Goal: Information Seeking & Learning: Learn about a topic

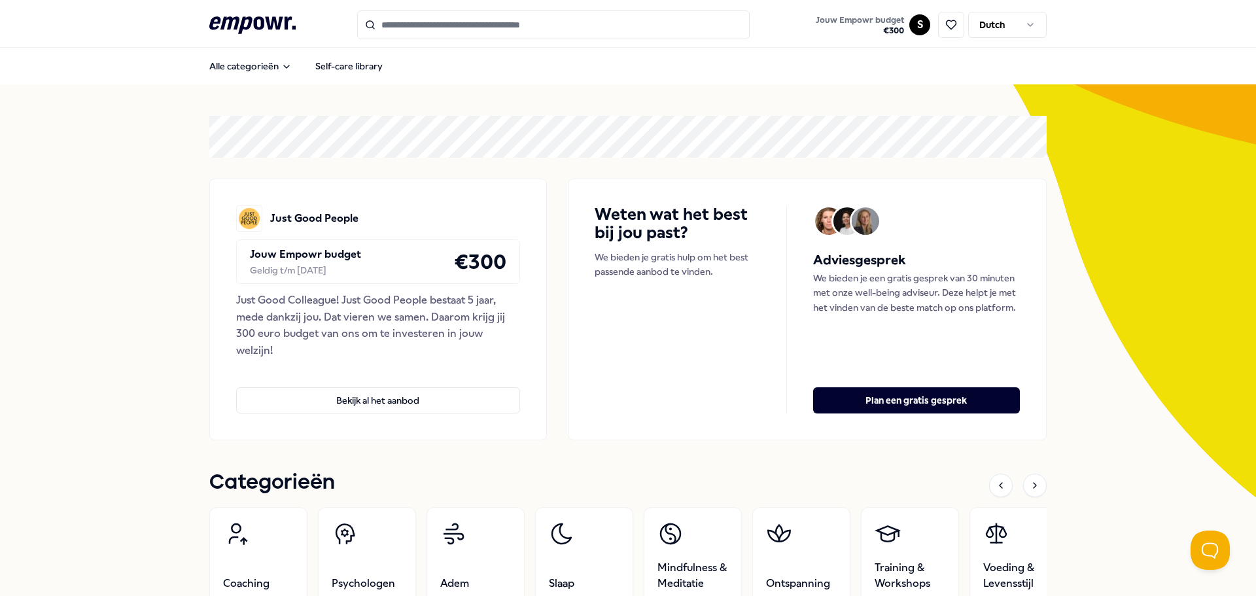
scroll to position [592, 0]
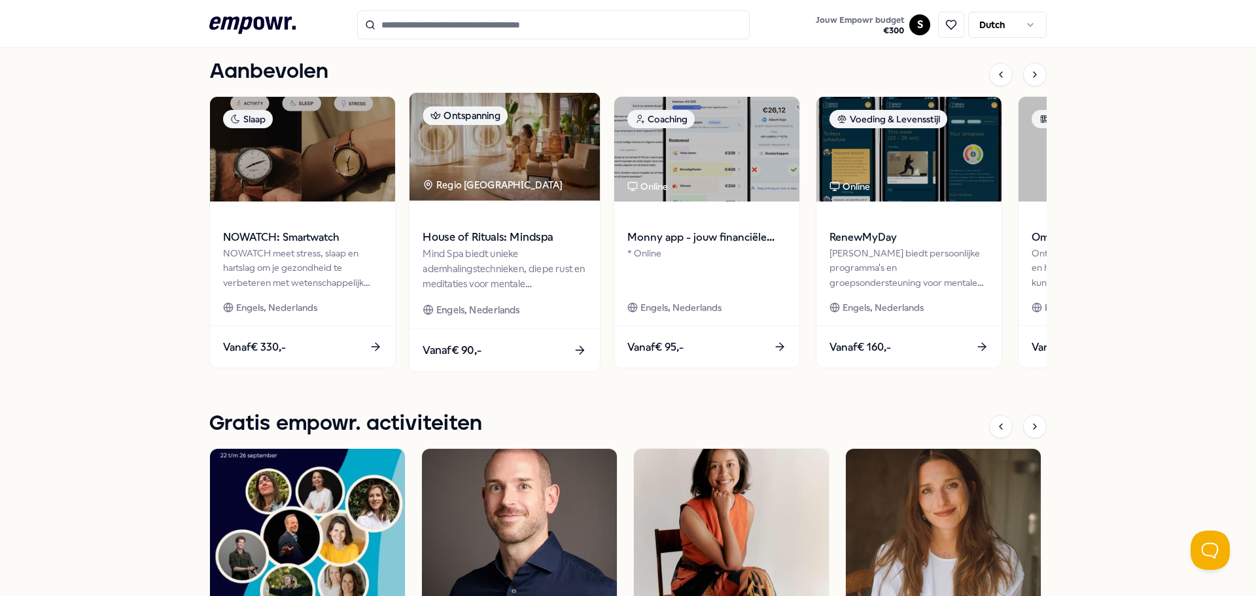
click at [494, 252] on div "Mind Spa biedt unieke ademhalingstechnieken, diepe rust en meditaties voor ment…" at bounding box center [504, 268] width 164 height 45
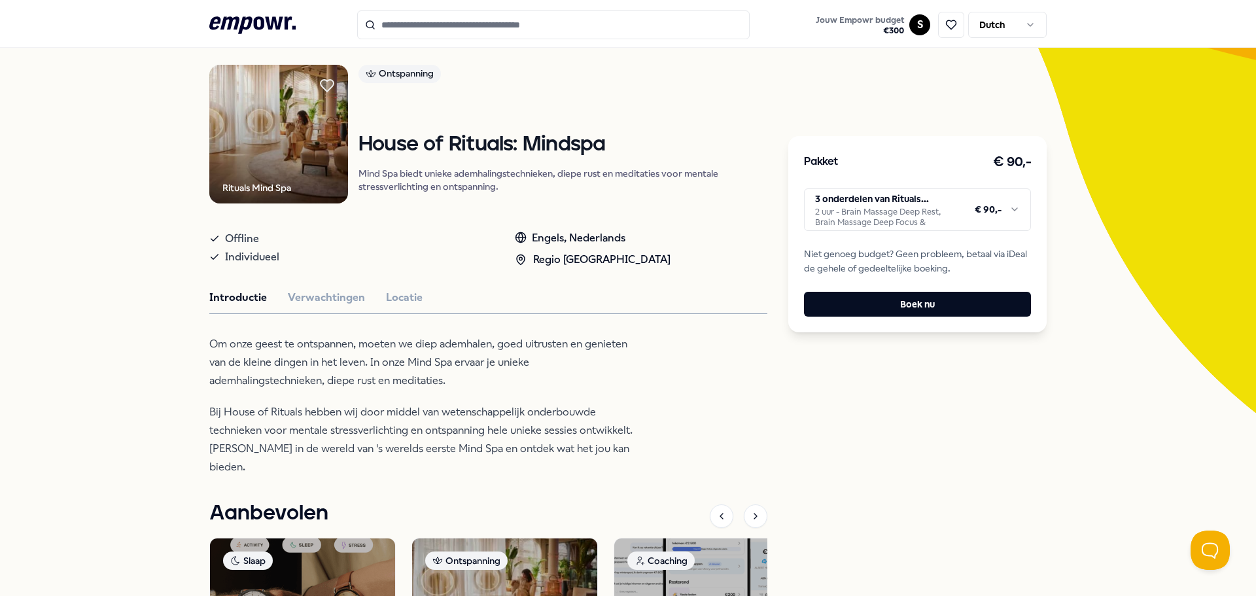
scroll to position [150, 0]
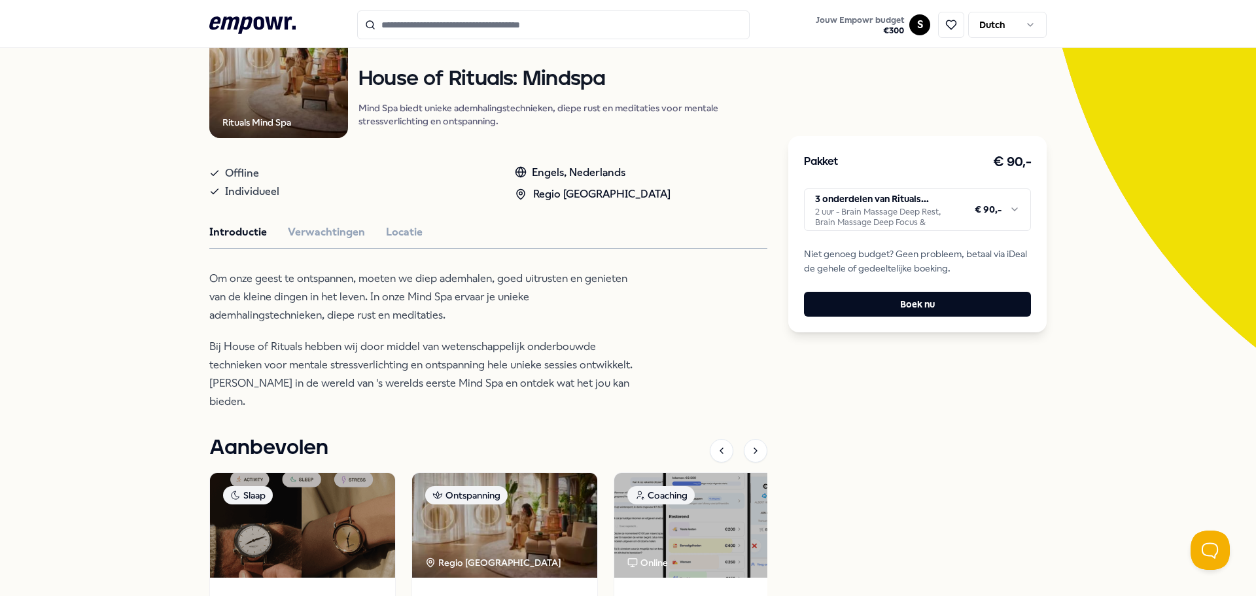
click at [360, 241] on div "Rituals Mind Spa Ontspanning House of Rituals: Mindspa Mind Spa biedt unieke ad…" at bounding box center [488, 378] width 558 height 759
click at [348, 242] on div "Rituals Mind Spa Ontspanning House of Rituals: Mindspa Mind Spa biedt unieke ad…" at bounding box center [488, 378] width 558 height 759
click at [330, 238] on button "Verwachtingen" at bounding box center [326, 232] width 77 height 17
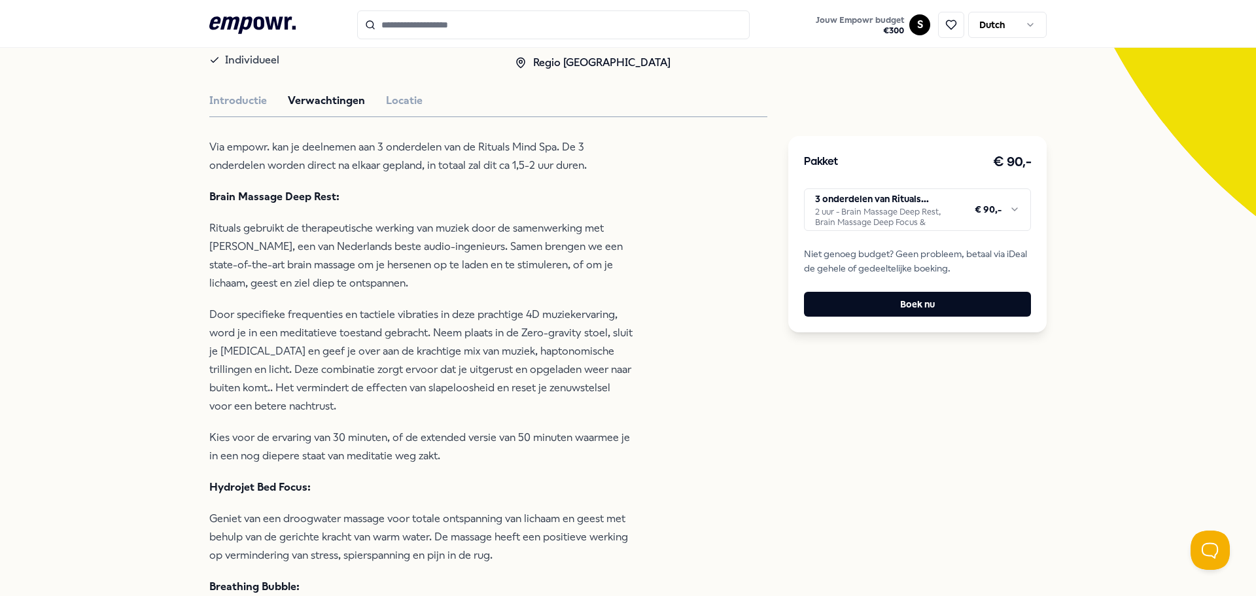
scroll to position [281, 0]
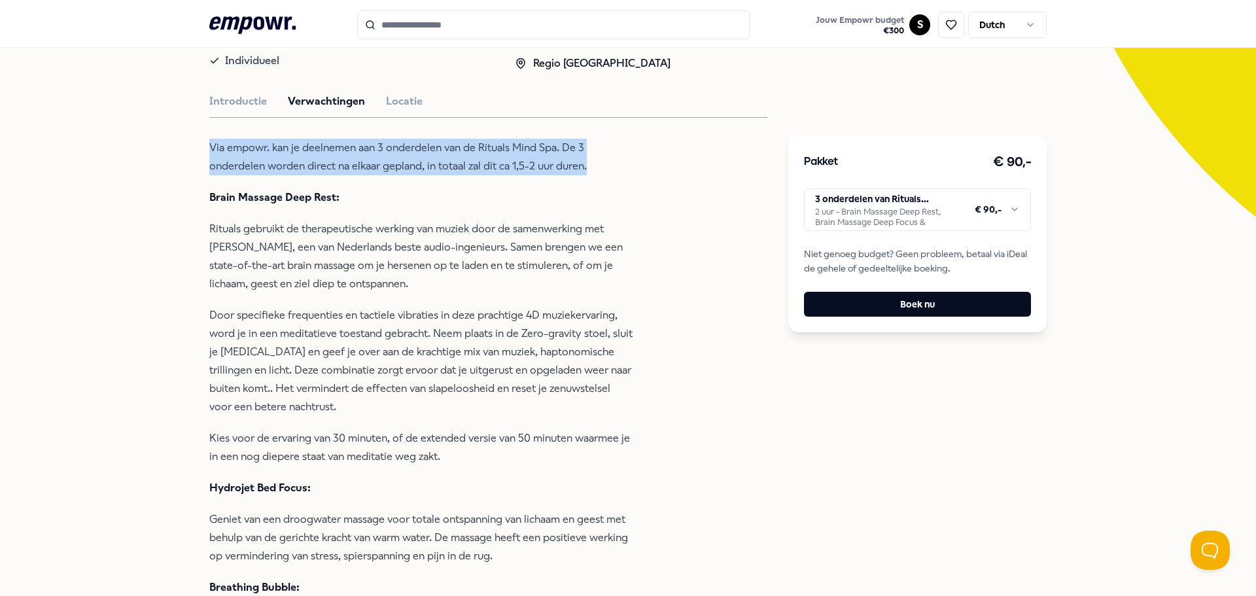
drag, startPoint x: 200, startPoint y: 146, endPoint x: 589, endPoint y: 168, distance: 389.1
click at [589, 168] on div "Terug Rituals Mind Spa Ontspanning House of Rituals: Mindspa Mind Spa biedt uni…" at bounding box center [628, 473] width 1256 height 1339
click at [589, 168] on p "Via empowr. kan je deelnemen aan 3 onderdelen van de Rituals Mind Spa. De 3 ond…" at bounding box center [421, 157] width 425 height 37
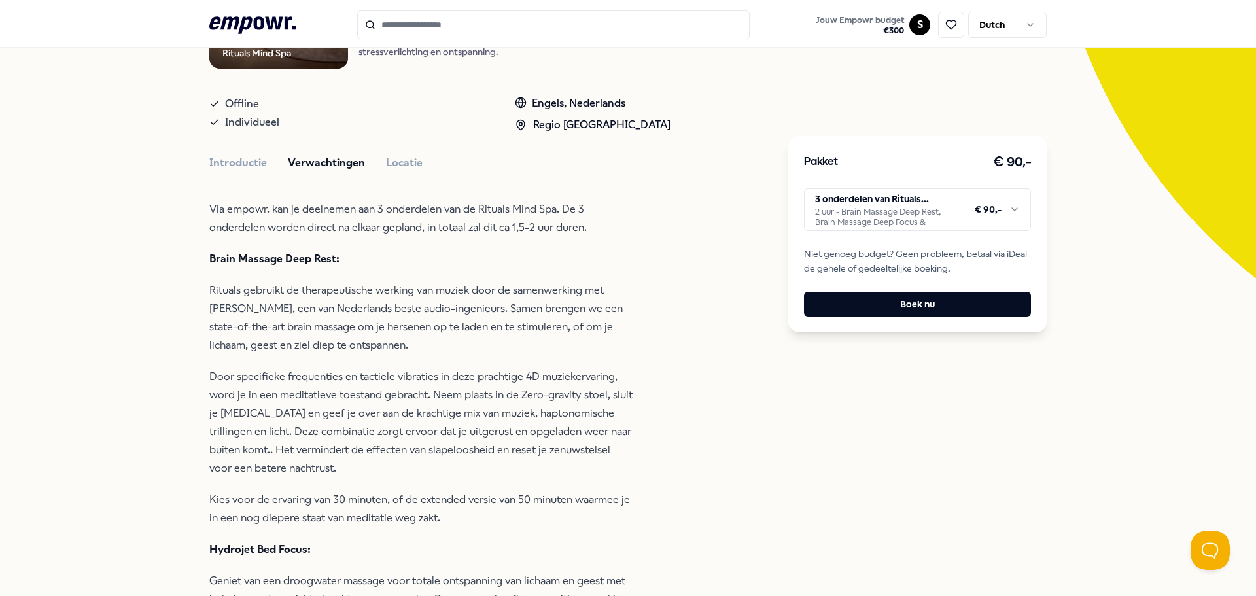
scroll to position [215, 0]
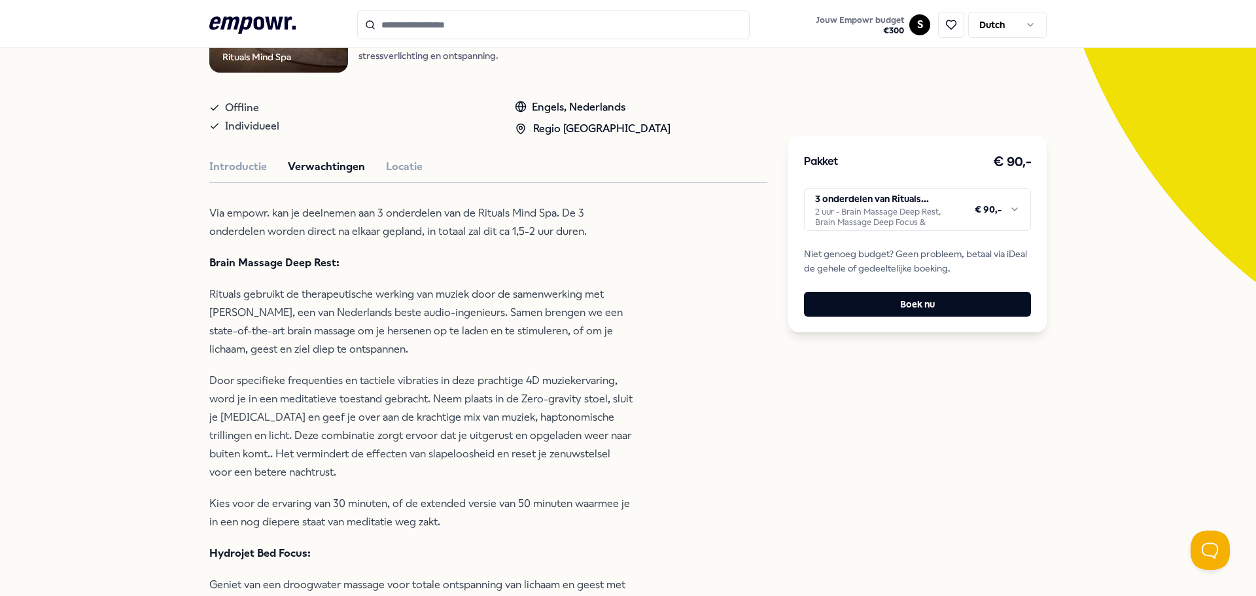
click at [401, 235] on p "Via empowr. kan je deelnemen aan 3 onderdelen van de Rituals Mind Spa. De 3 ond…" at bounding box center [421, 222] width 425 height 37
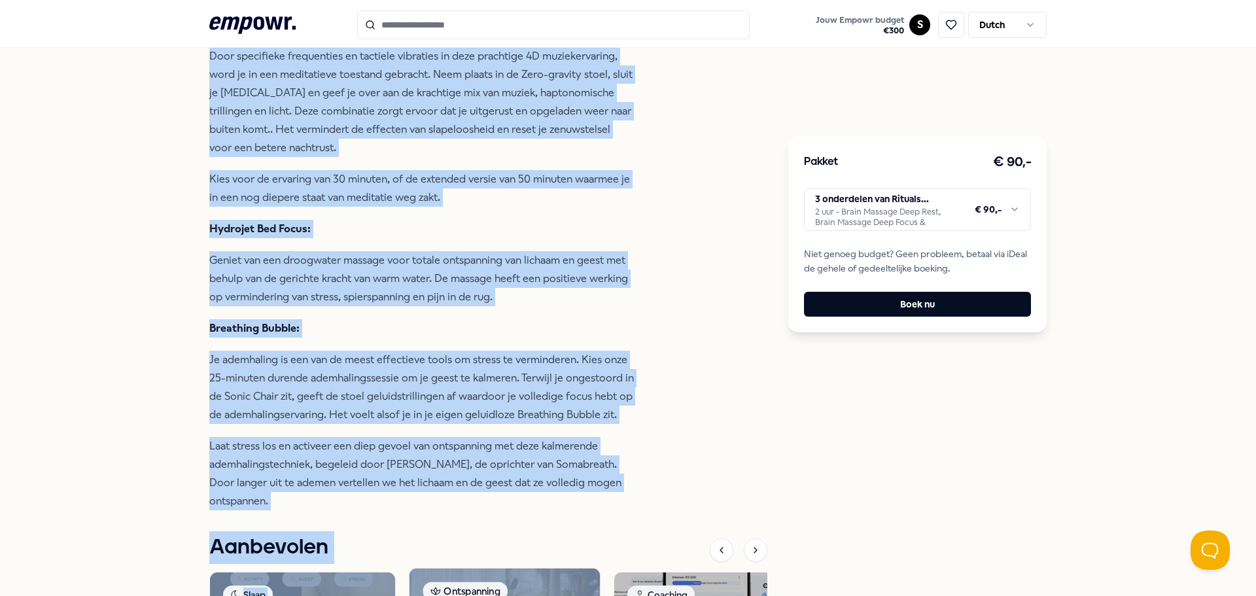
scroll to position [683, 0]
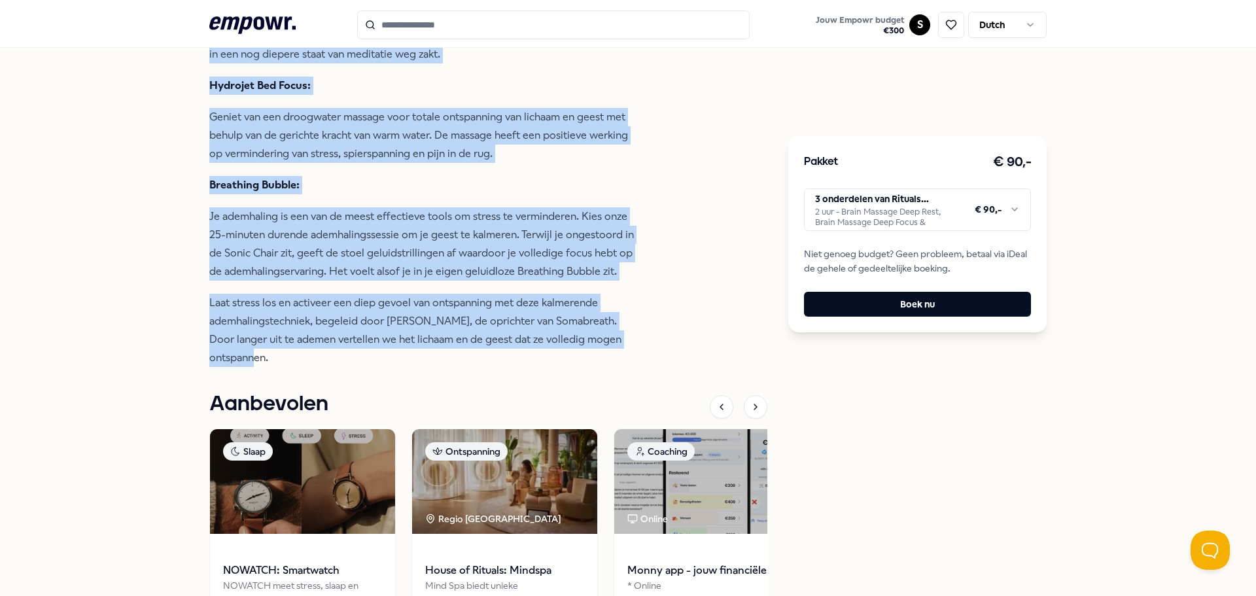
drag, startPoint x: 201, startPoint y: 208, endPoint x: 568, endPoint y: 358, distance: 396.3
click at [568, 358] on div "Terug Rituals Mind Spa Ontspanning House of Rituals: Mindspa Mind Spa biedt uni…" at bounding box center [628, 71] width 1256 height 1339
copy div "Via empowr. kan je deelnemen aan 3 onderdelen van de Rituals Mind Spa. De 3 ond…"
click at [689, 251] on div "Rituals Mind Spa Ontspanning House of Rituals: Mindspa Mind Spa biedt unieke ad…" at bounding box center [488, 90] width 558 height 1248
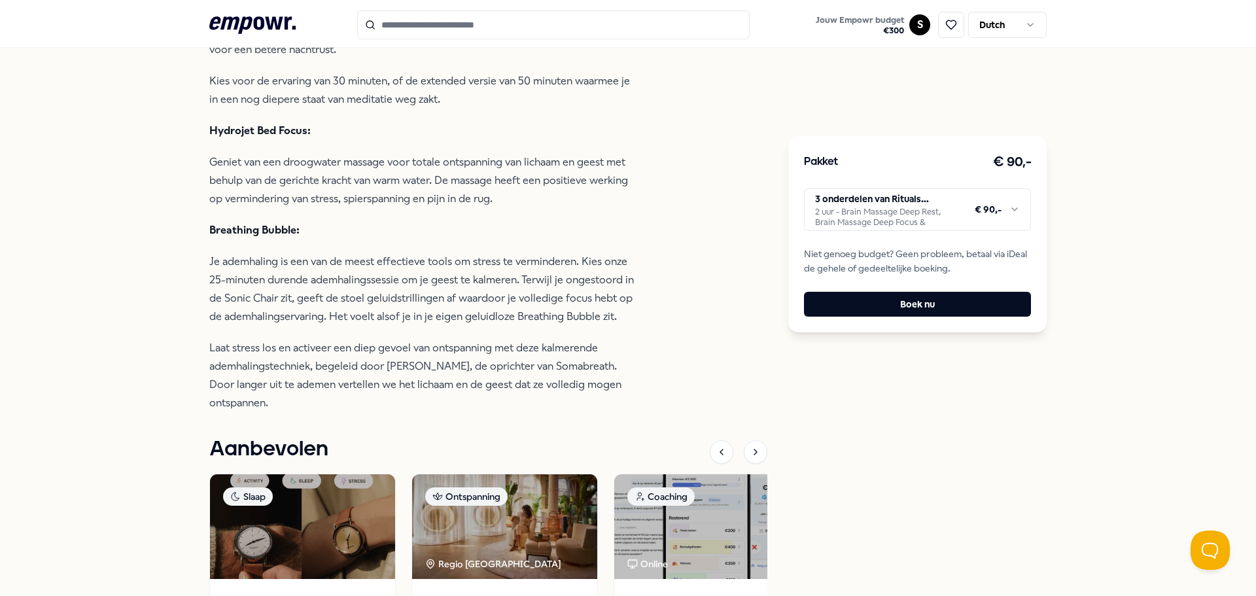
scroll to position [617, 0]
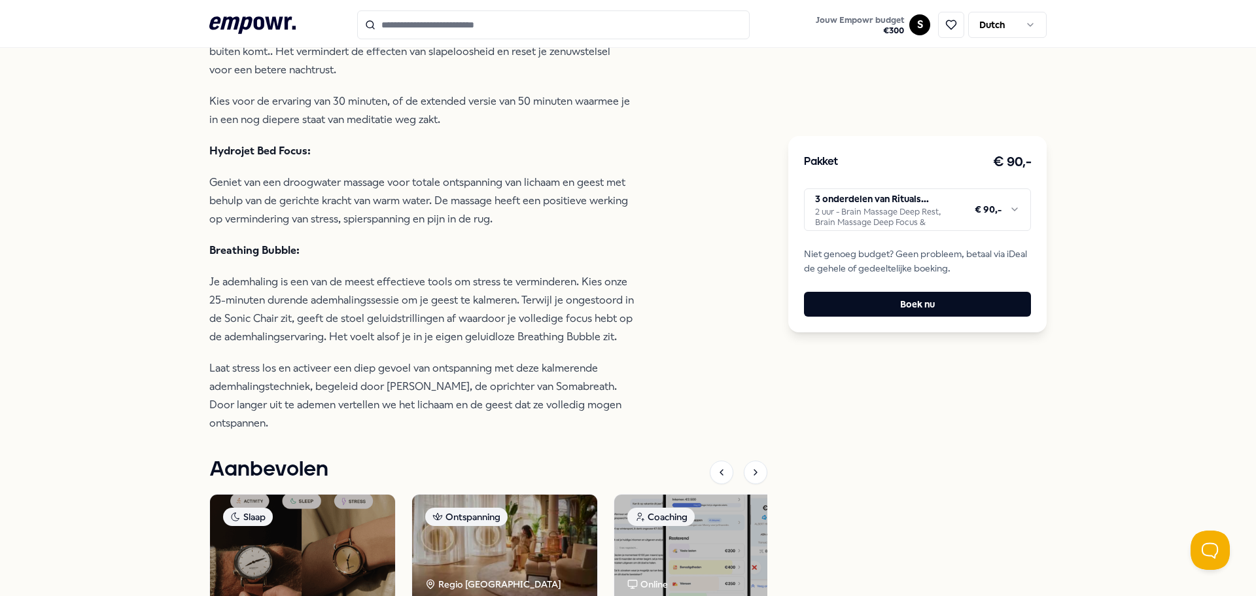
click at [993, 207] on html ".empowr-logo_svg__cls-1{fill:#03032f} Jouw Empowr budget € 300 S Dutch Alle cat…" at bounding box center [628, 298] width 1256 height 596
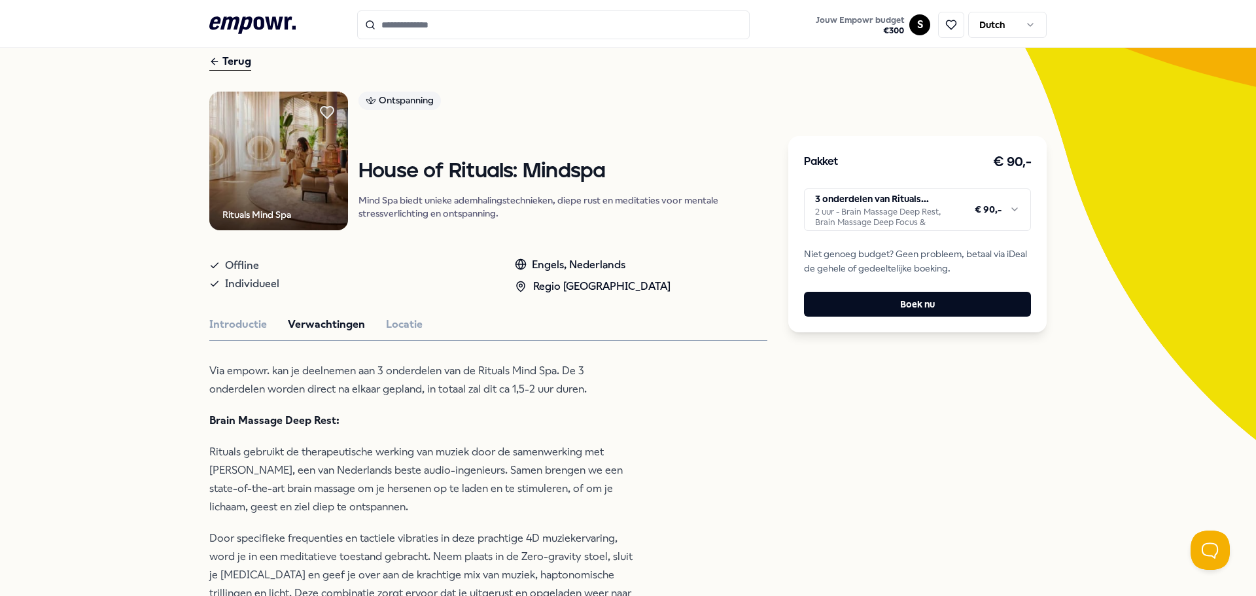
scroll to position [0, 0]
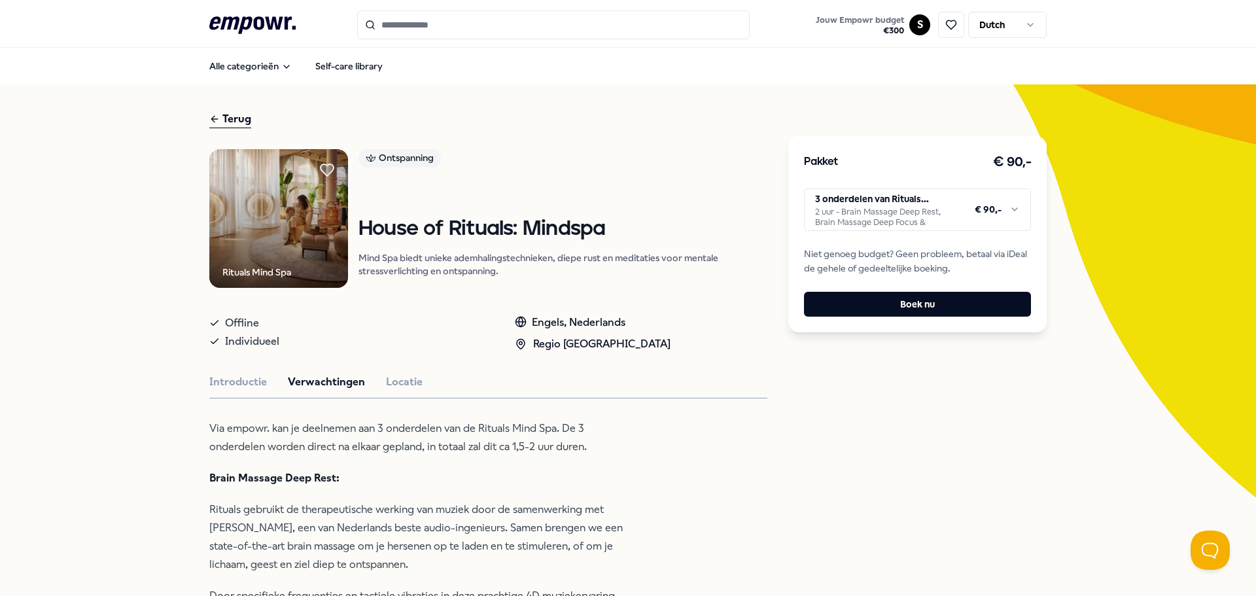
click at [382, 232] on h1 "House of Rituals: Mindspa" at bounding box center [562, 229] width 409 height 23
copy h1 "House of Rituals: Mindspa"
click at [629, 264] on p "Mind Spa biedt unieke ademhalingstechnieken, diepe rust en meditaties voor ment…" at bounding box center [562, 264] width 409 height 26
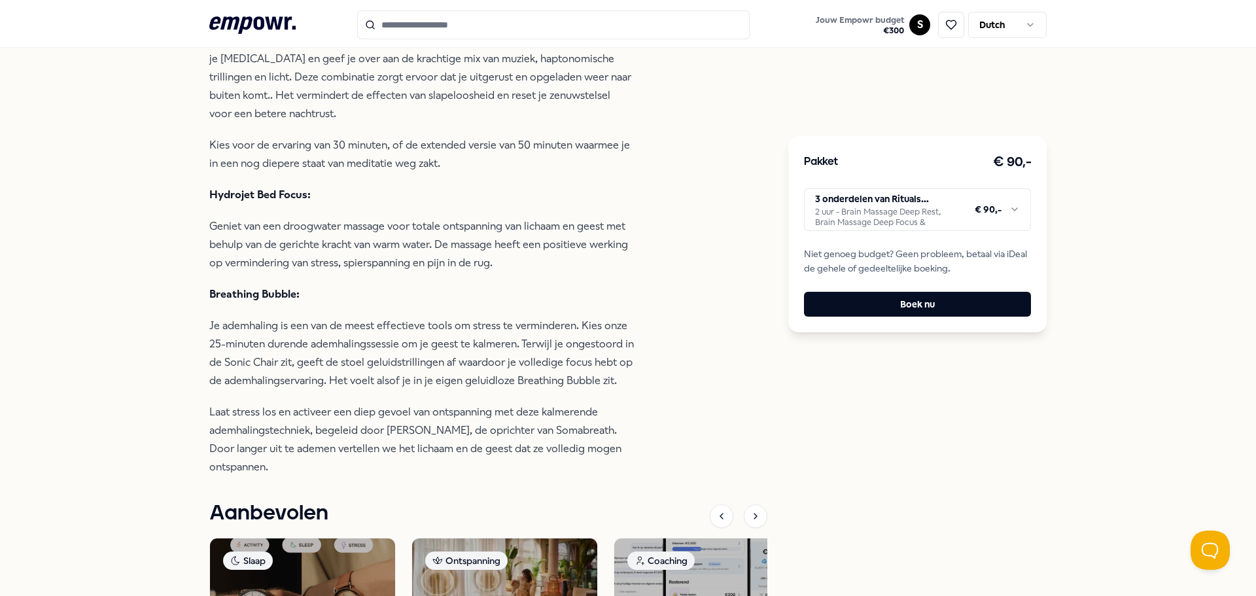
scroll to position [589, 0]
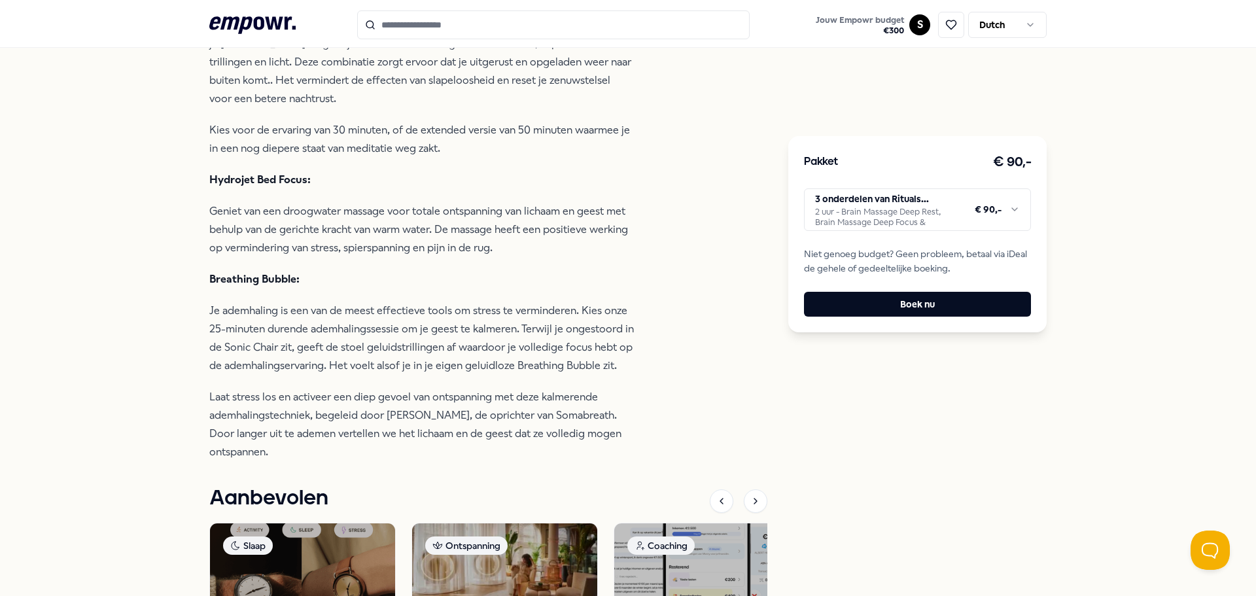
drag, startPoint x: 629, startPoint y: 264, endPoint x: 626, endPoint y: 129, distance: 134.8
click at [626, 129] on p "Kies voor de ervaring van 30 minuten, of de extended versie van 50 minuten waar…" at bounding box center [421, 139] width 425 height 37
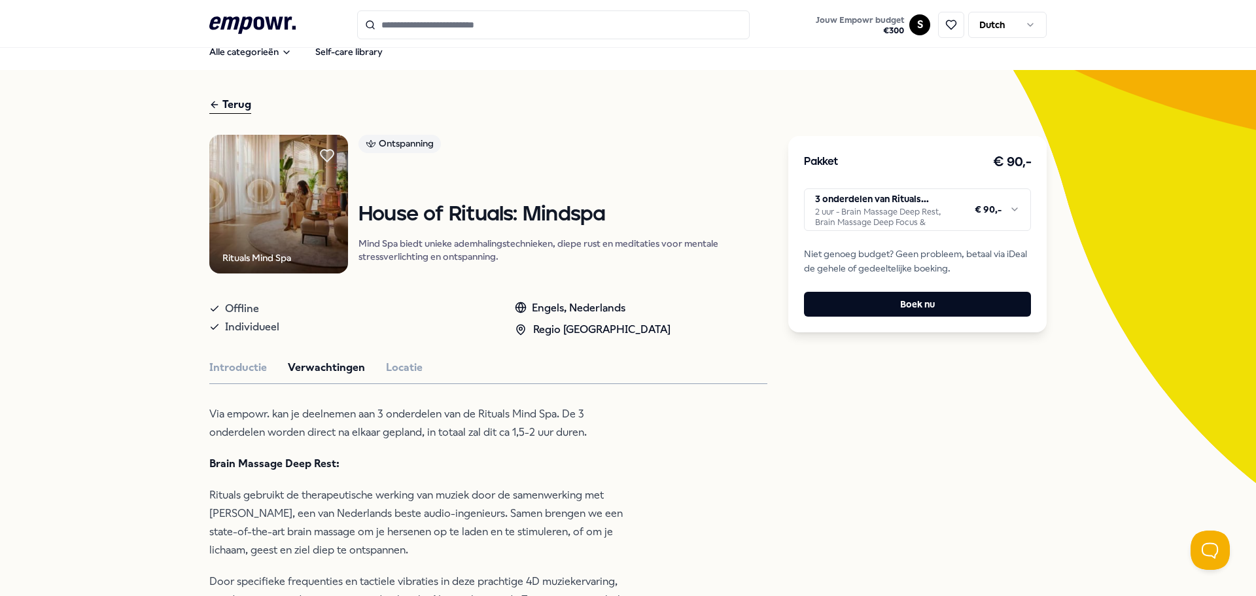
scroll to position [0, 0]
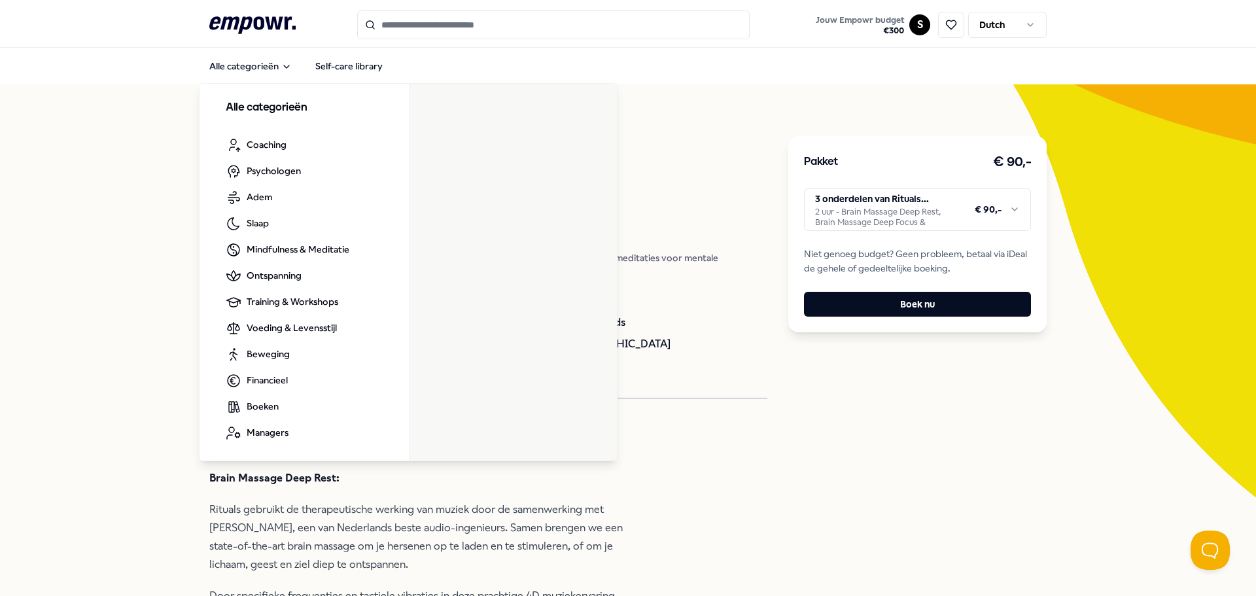
click at [234, 28] on icon ".empowr-logo_svg__cls-1{fill:#03032f}" at bounding box center [252, 25] width 86 height 24
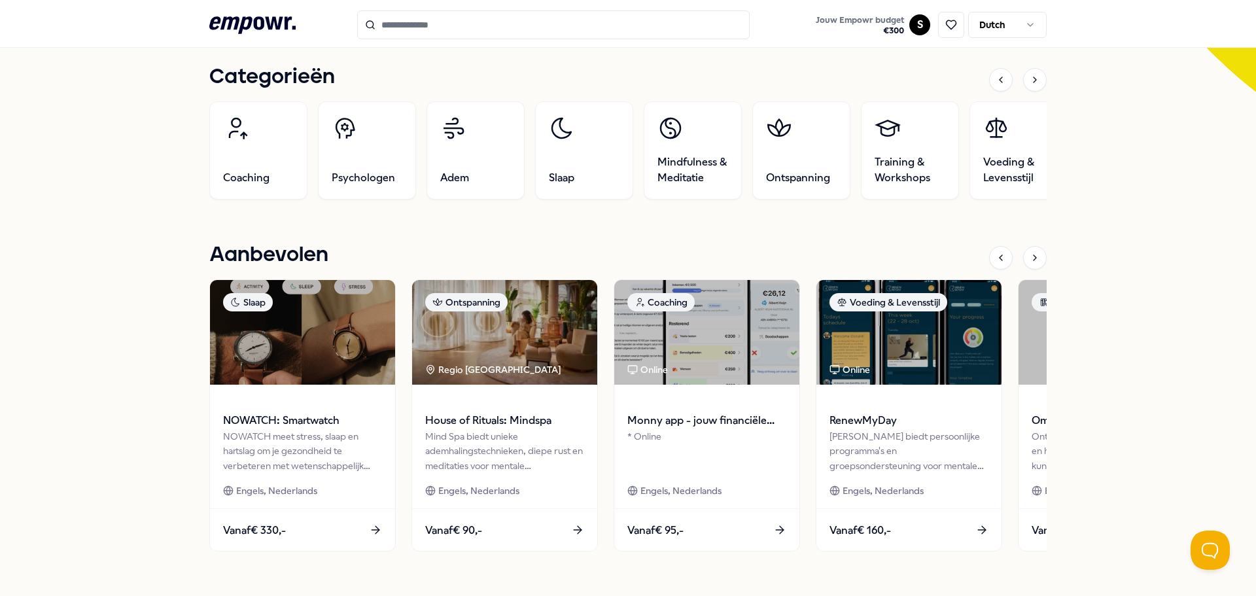
scroll to position [458, 0]
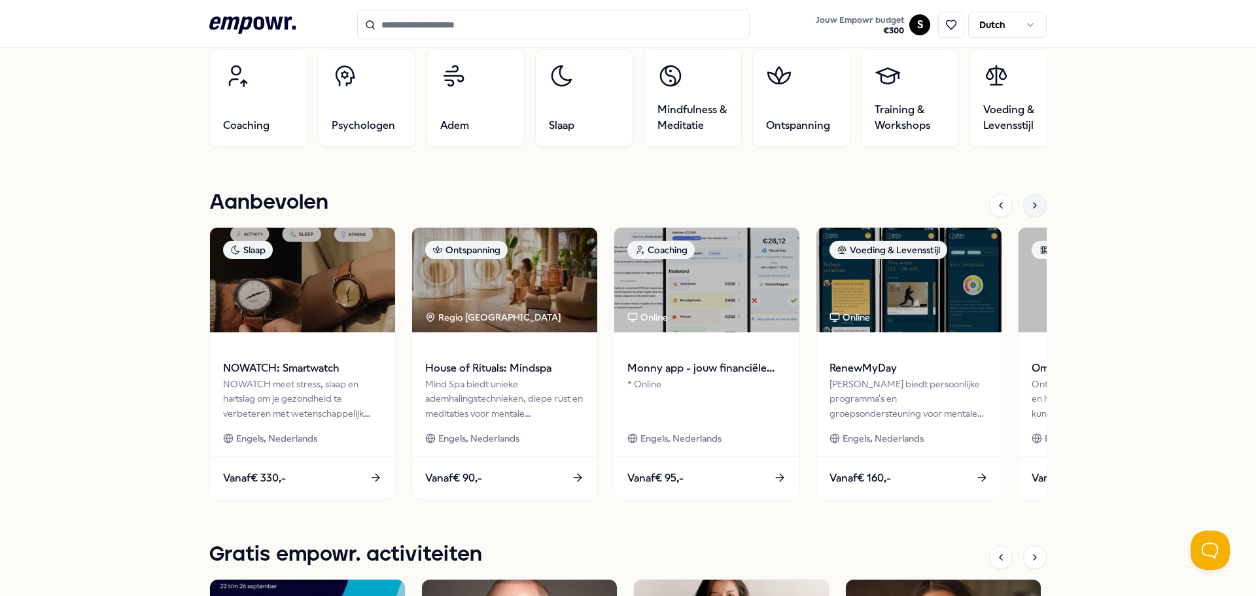
click at [1029, 215] on div at bounding box center [1035, 206] width 24 height 24
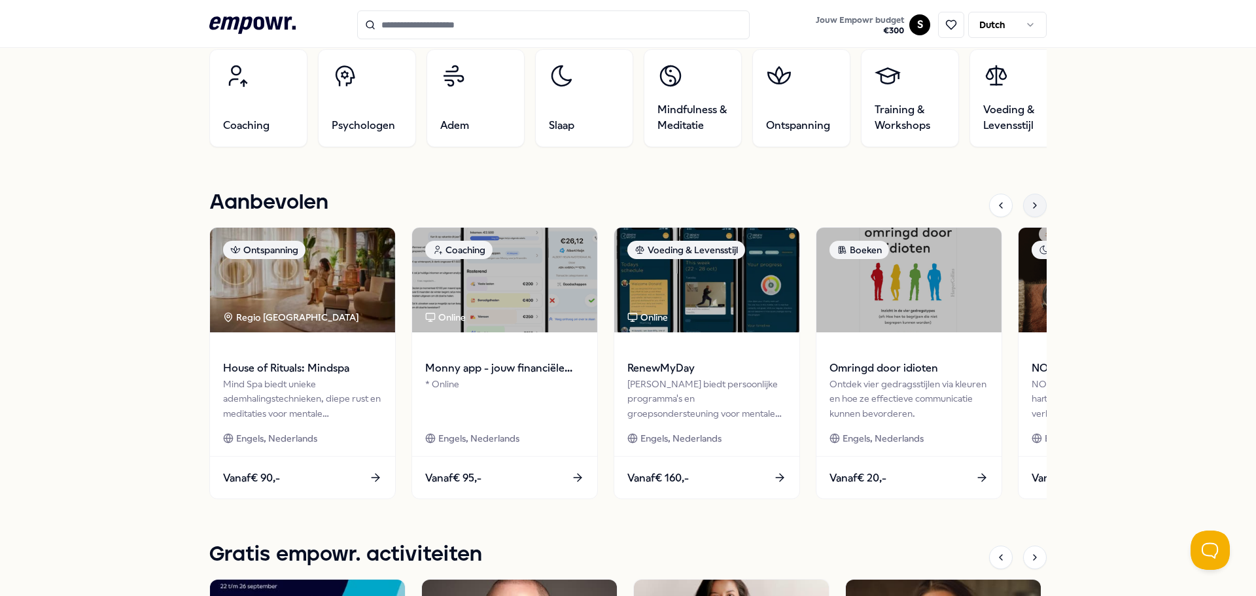
click at [1029, 212] on div at bounding box center [1035, 206] width 24 height 24
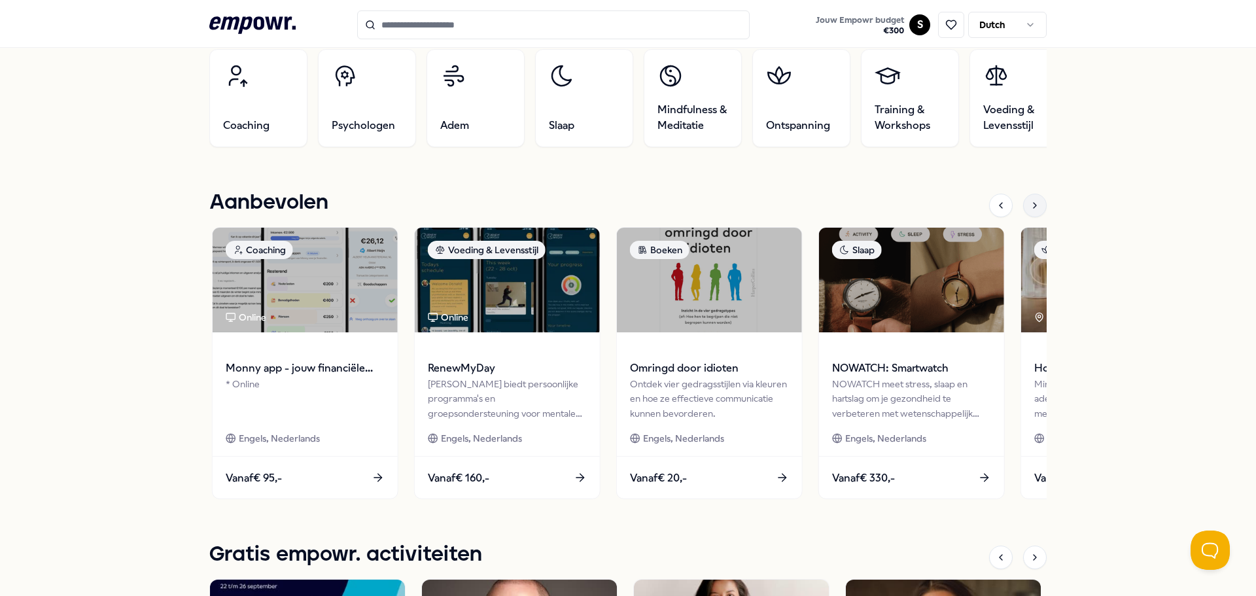
click at [1029, 212] on div at bounding box center [1035, 206] width 24 height 24
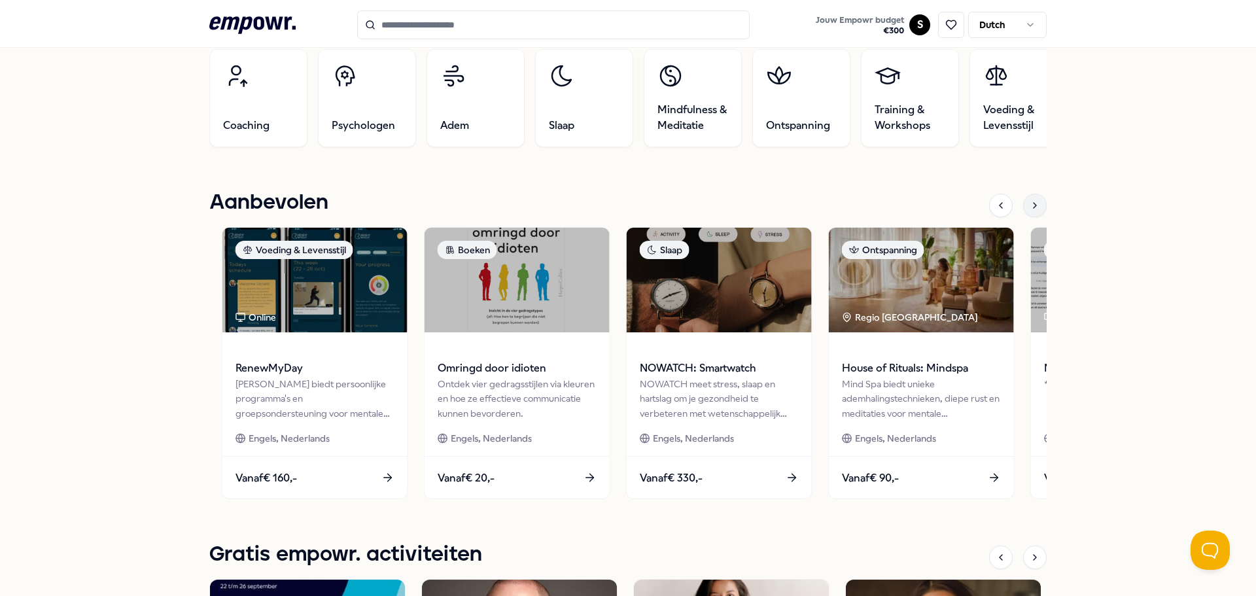
click at [1029, 212] on div at bounding box center [1035, 206] width 24 height 24
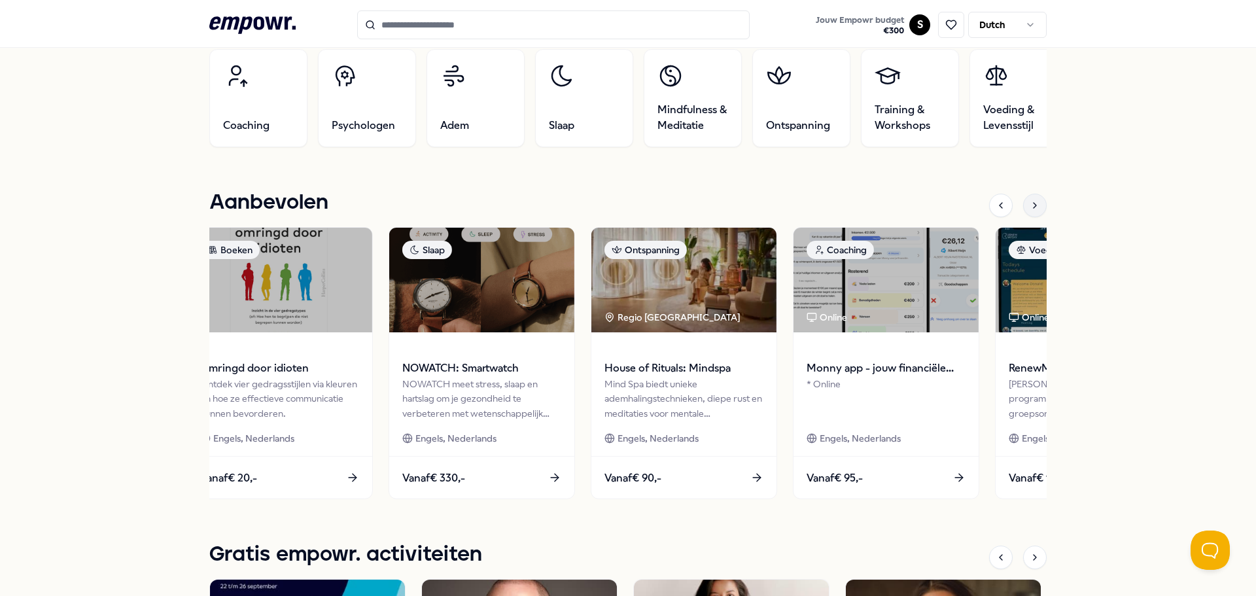
click at [1029, 212] on div at bounding box center [1035, 206] width 24 height 24
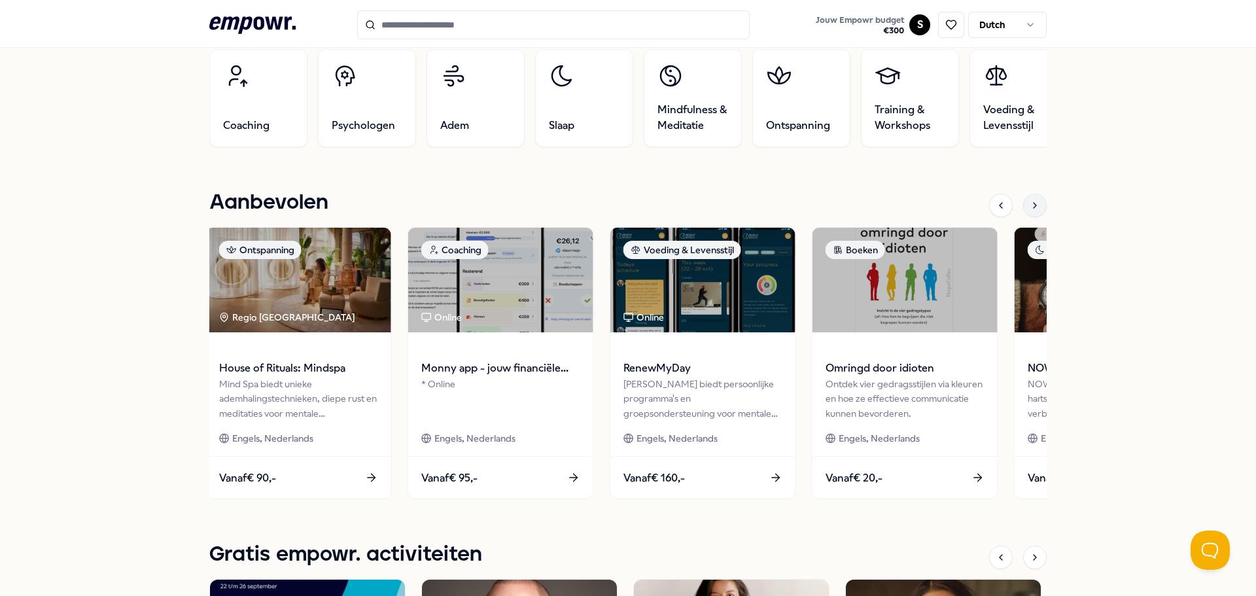
click at [1029, 212] on div at bounding box center [1035, 206] width 24 height 24
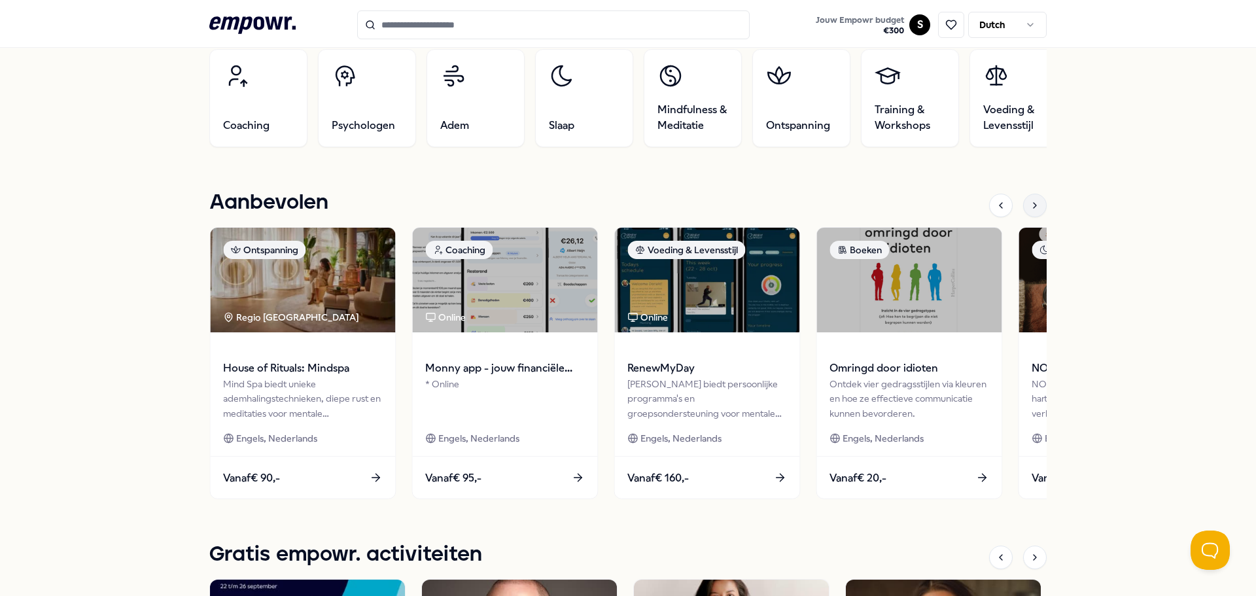
click at [1029, 212] on div at bounding box center [1035, 206] width 24 height 24
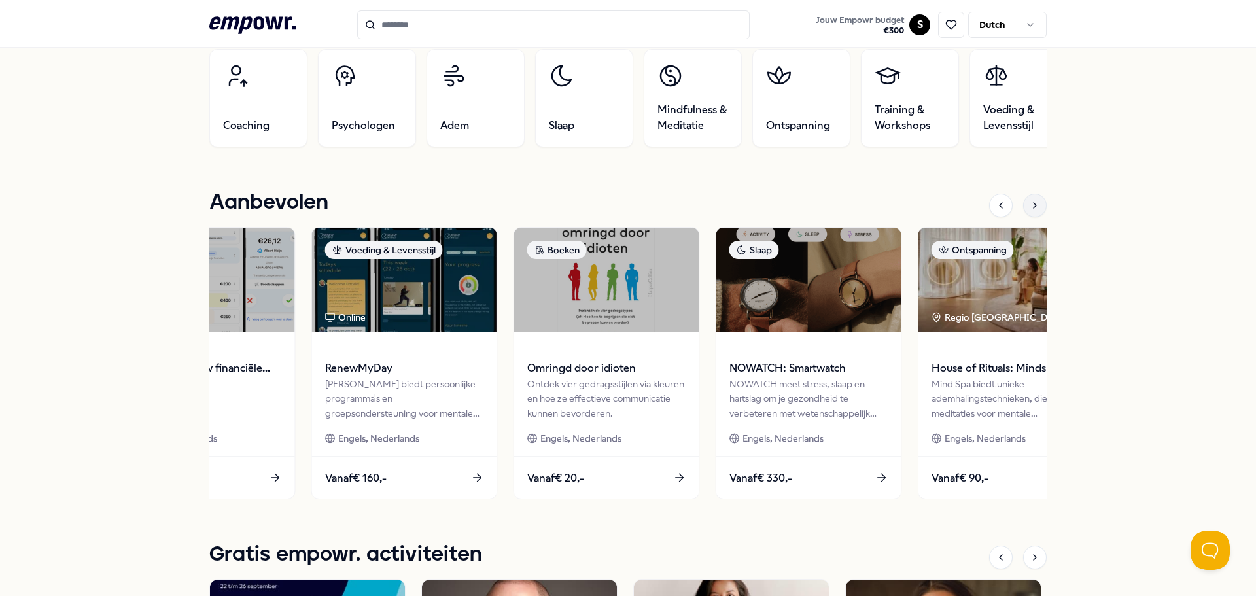
click at [1029, 212] on div at bounding box center [1035, 206] width 24 height 24
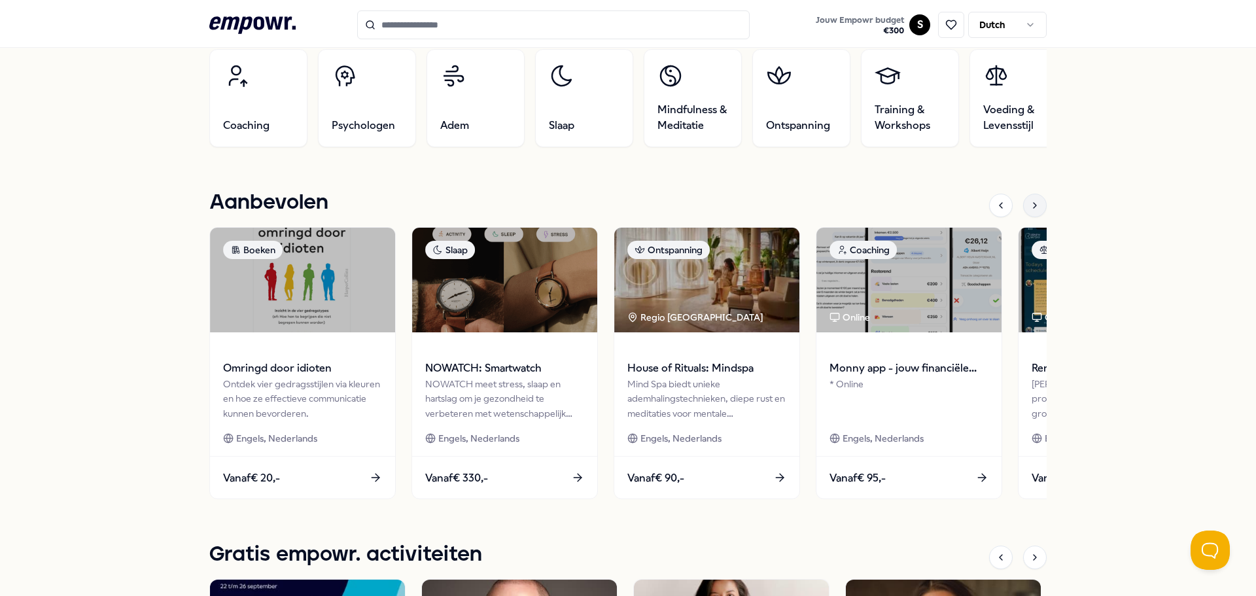
click at [1029, 212] on div at bounding box center [1035, 206] width 24 height 24
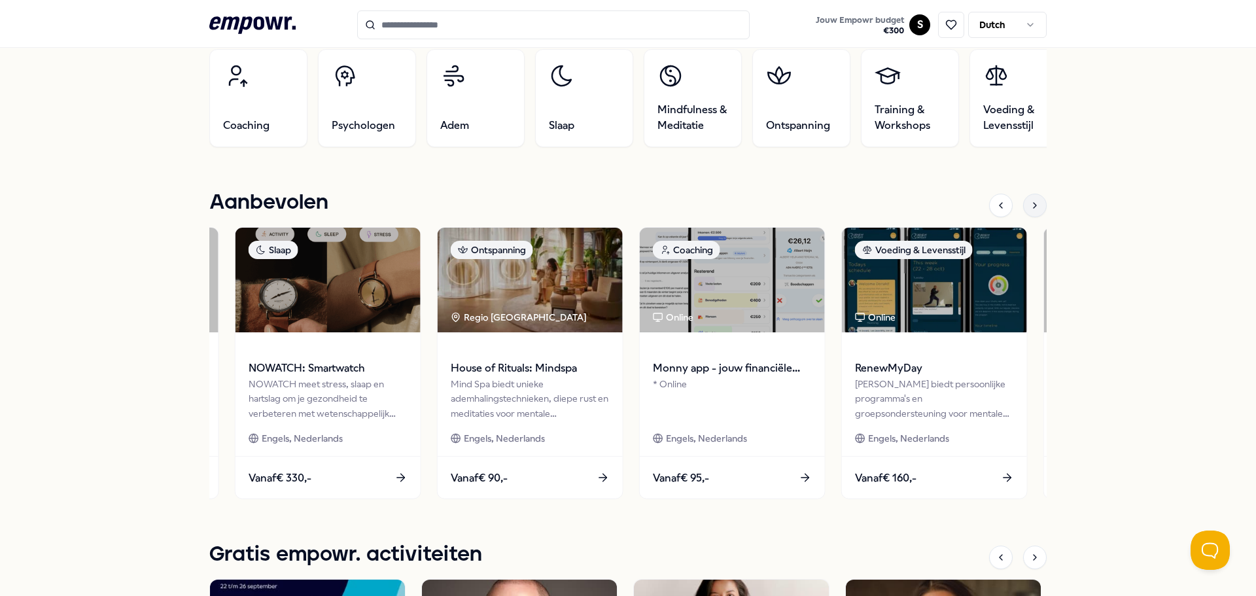
click at [1029, 212] on div at bounding box center [1035, 206] width 24 height 24
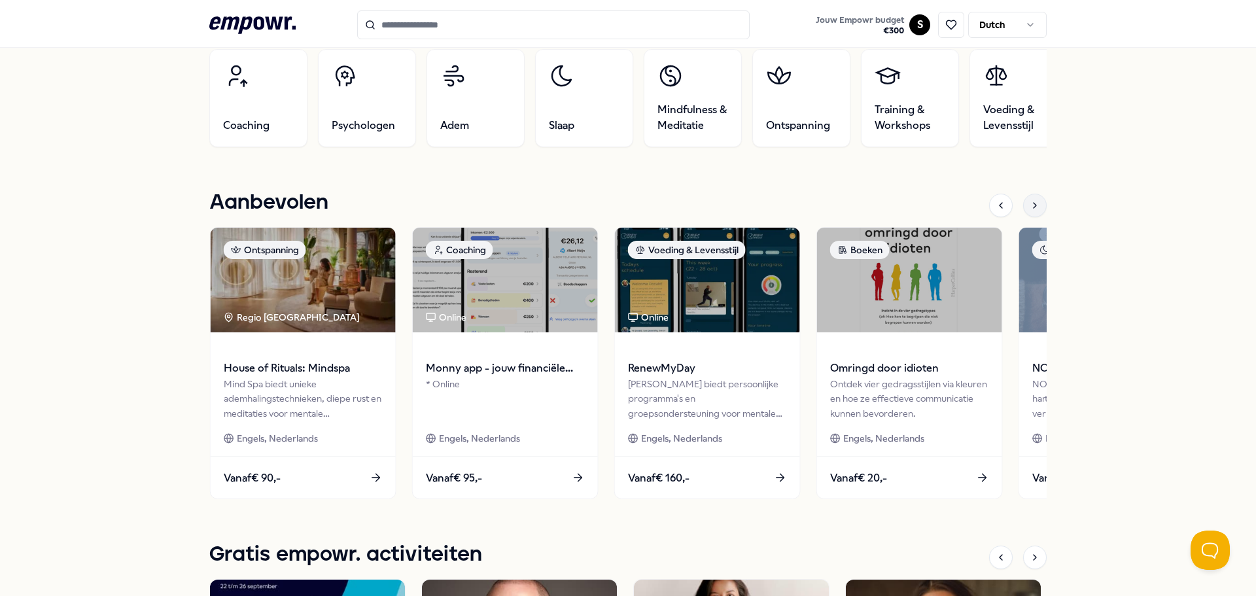
click at [1029, 212] on div at bounding box center [1035, 206] width 24 height 24
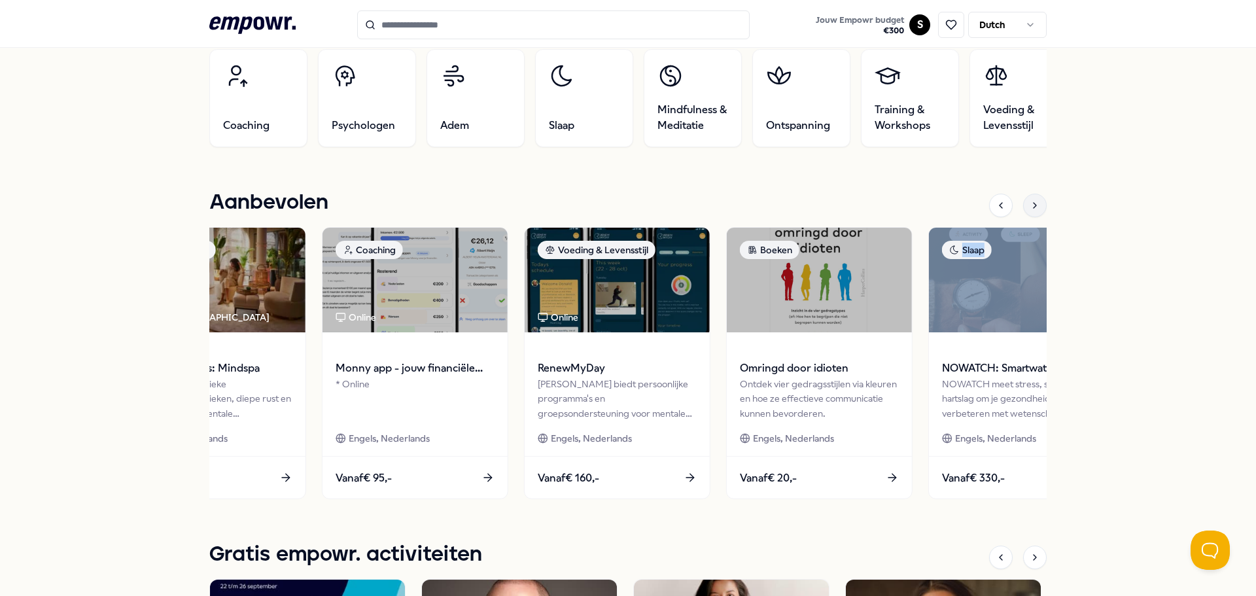
click at [1029, 212] on div at bounding box center [1035, 206] width 24 height 24
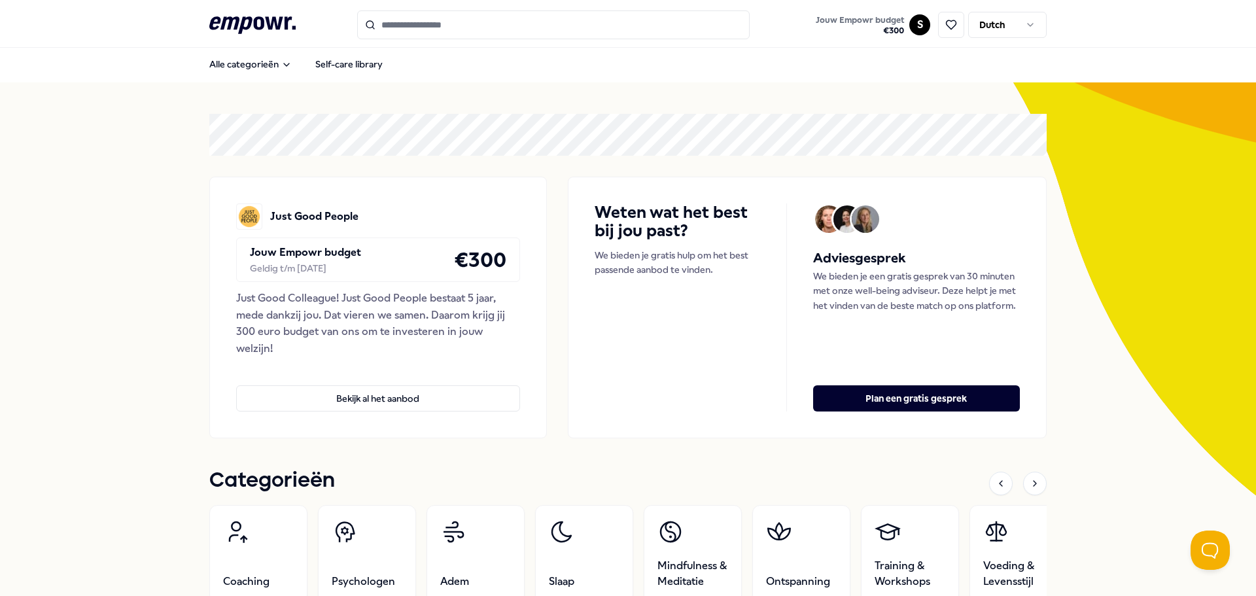
scroll to position [0, 0]
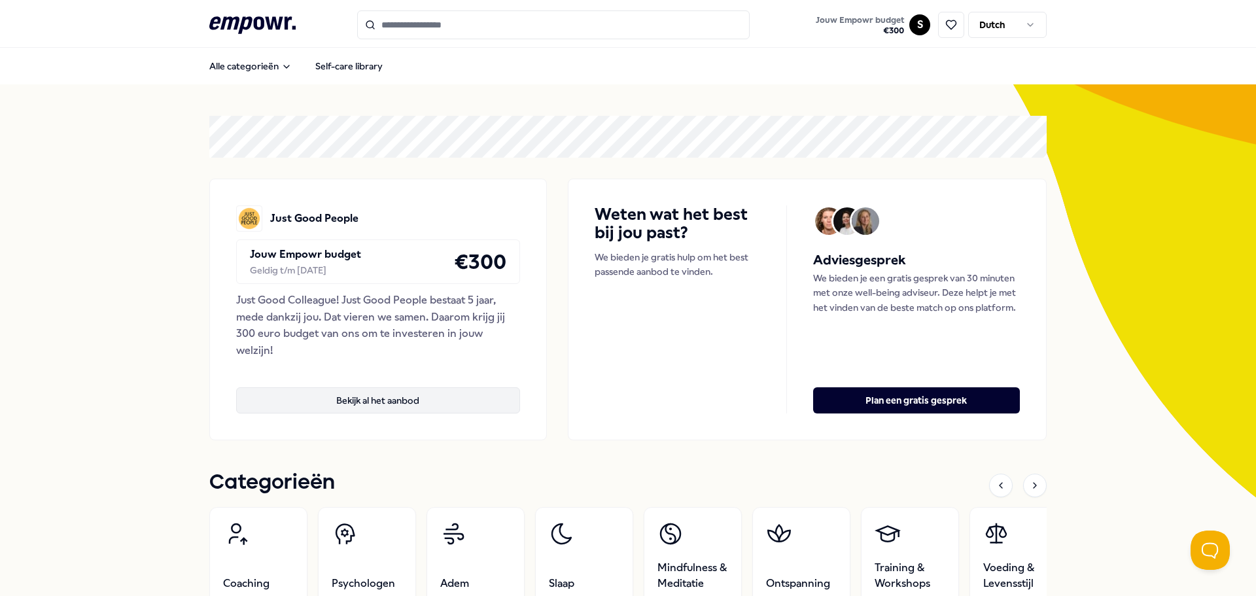
click at [392, 402] on button "Bekijk al het aanbod" at bounding box center [378, 400] width 284 height 26
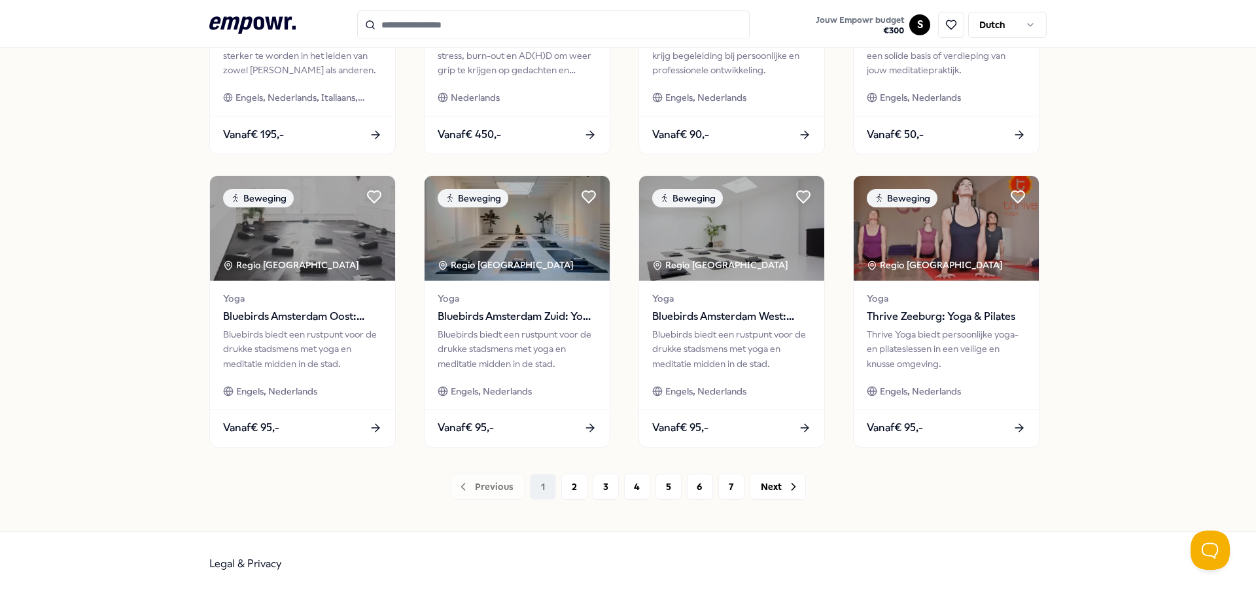
scroll to position [581, 0]
click at [787, 487] on icon at bounding box center [793, 486] width 13 height 13
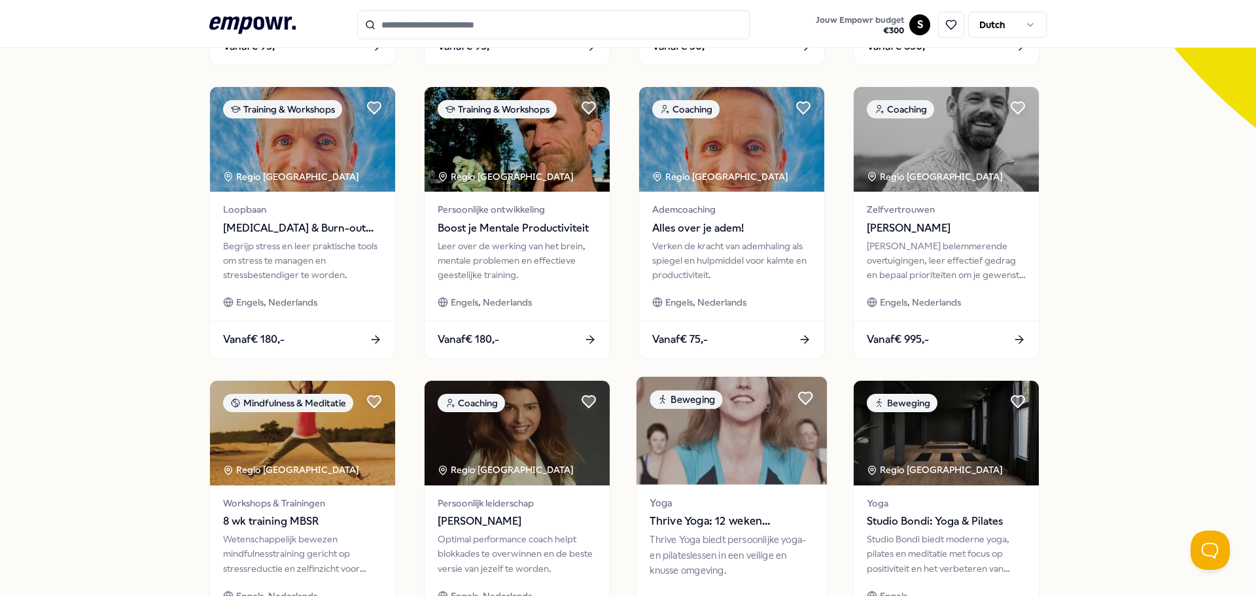
scroll to position [523, 0]
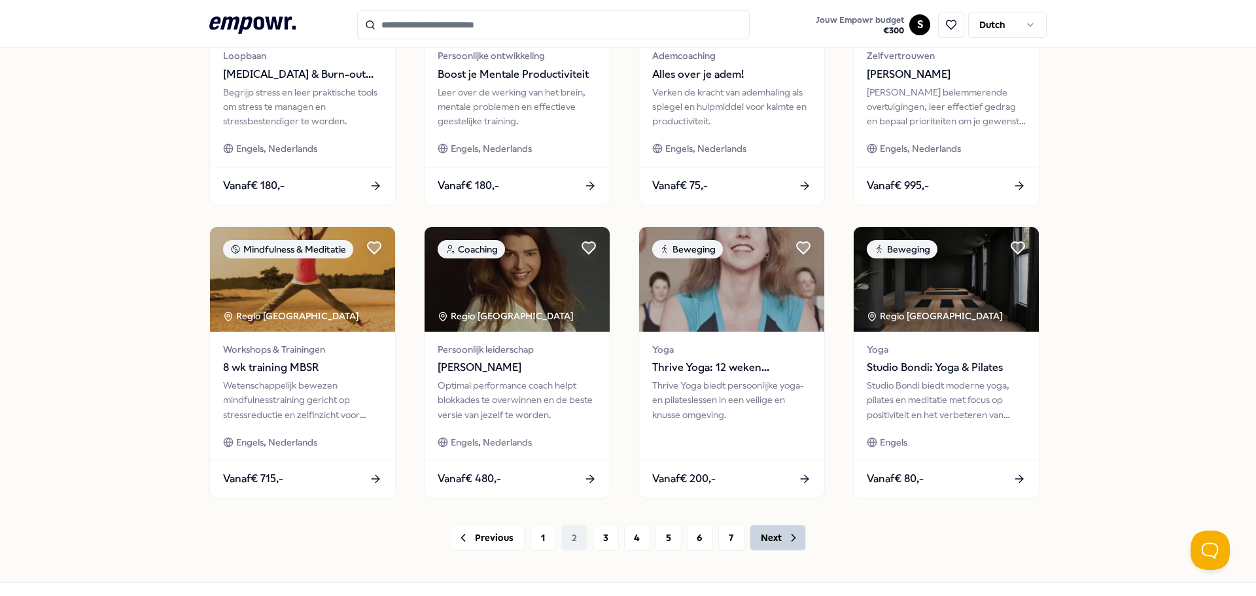
click at [778, 549] on button "Next" at bounding box center [777, 538] width 56 height 26
